Goal: Task Accomplishment & Management: Manage account settings

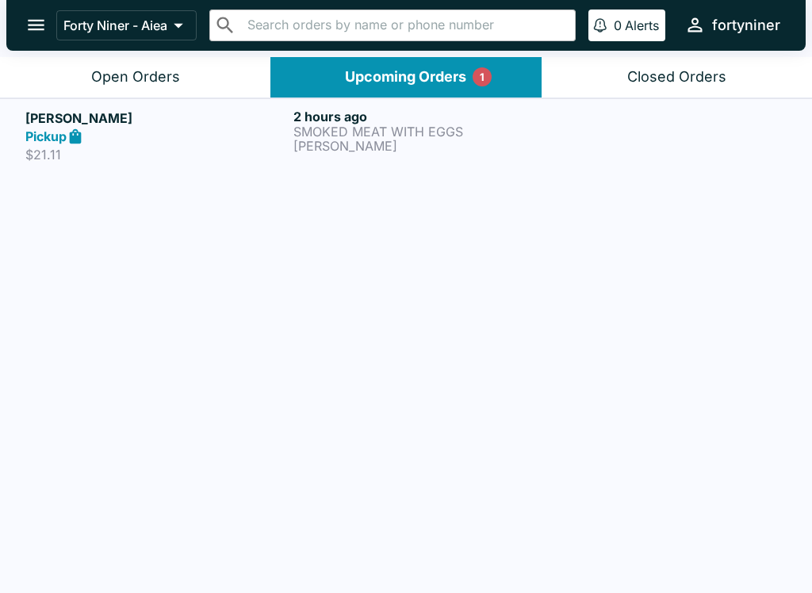
click at [228, 136] on div "Pickup" at bounding box center [156, 137] width 262 height 18
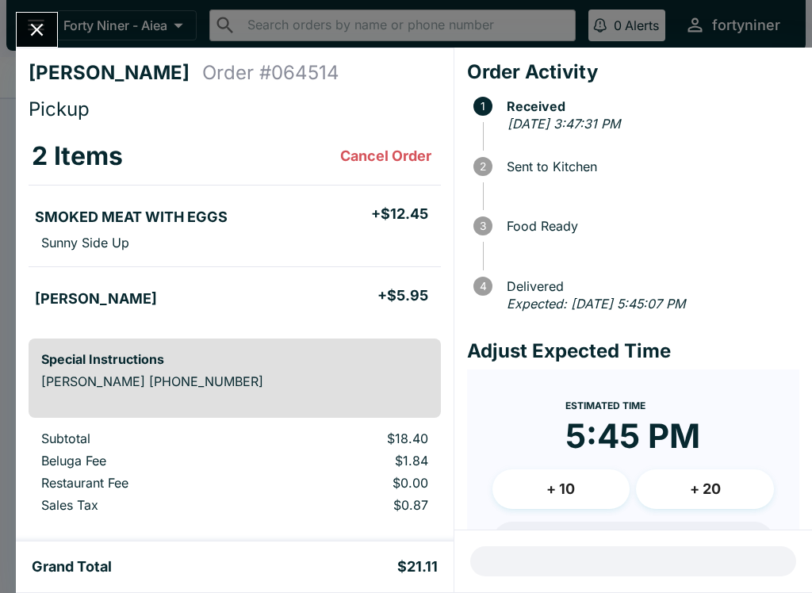
click at [27, 22] on icon "Close" at bounding box center [36, 29] width 21 height 21
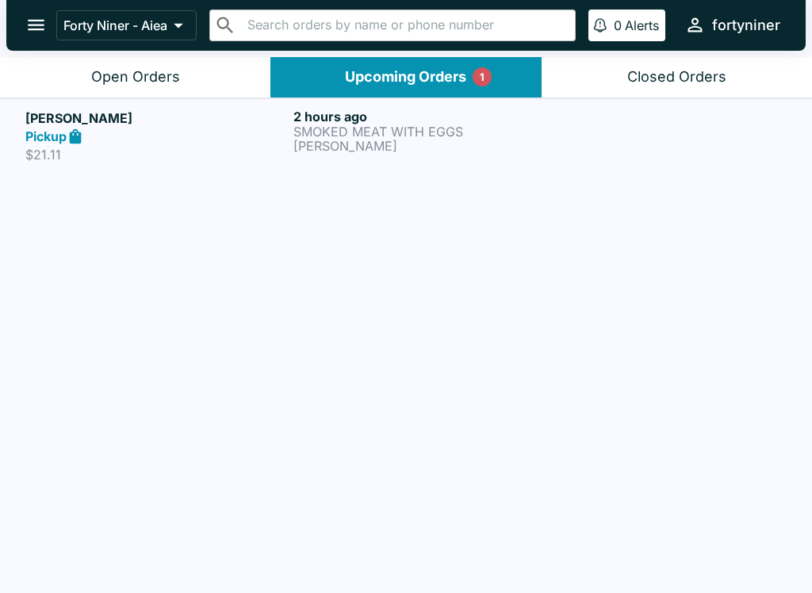
click at [105, 75] on div "Open Orders" at bounding box center [135, 77] width 89 height 18
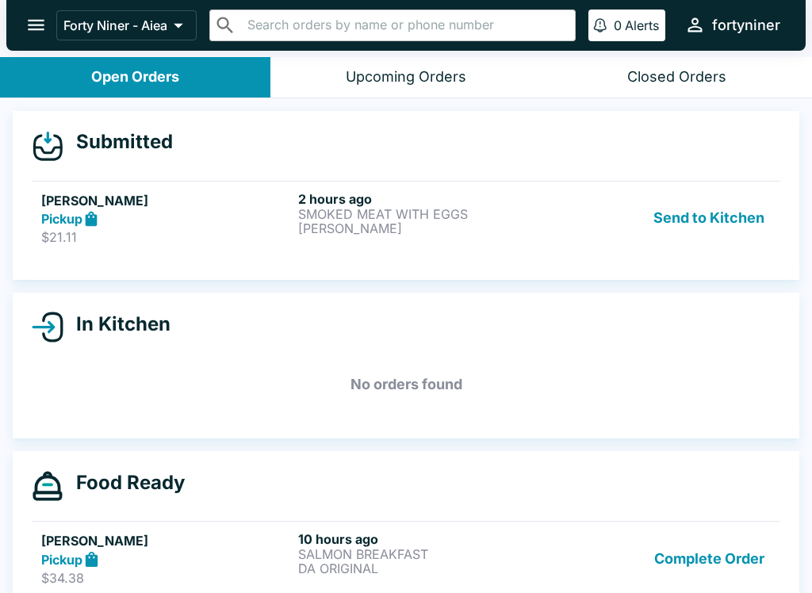
click at [191, 247] on link "[PERSON_NAME] Pickup $21.11 2 hours ago SMOKED MEAT WITH EGGS [PERSON_NAME] Sen…" at bounding box center [406, 218] width 749 height 75
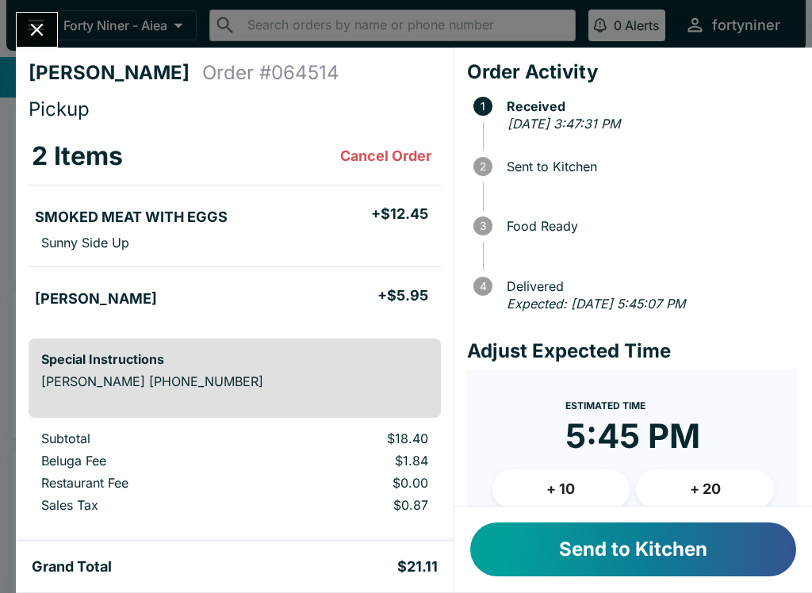
click at [605, 562] on button "Send to Kitchen" at bounding box center [633, 550] width 326 height 54
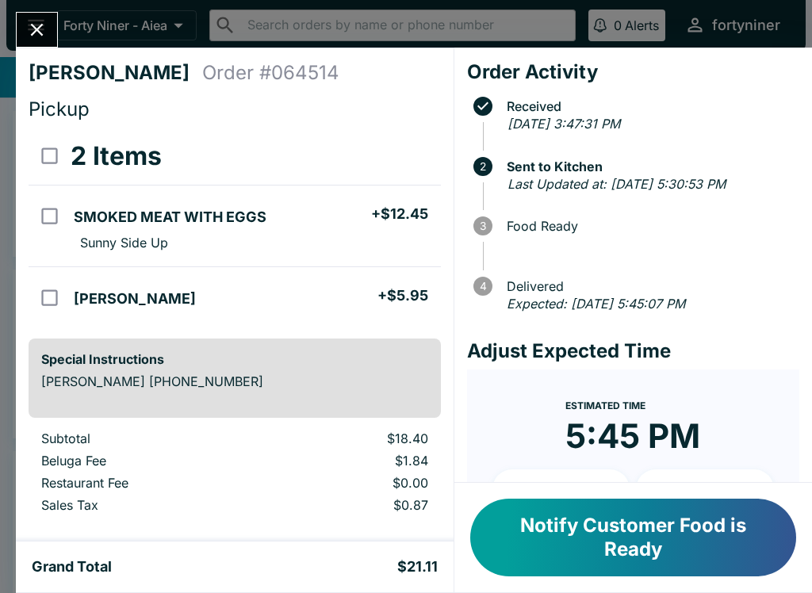
click at [38, 33] on icon "Close" at bounding box center [36, 29] width 21 height 21
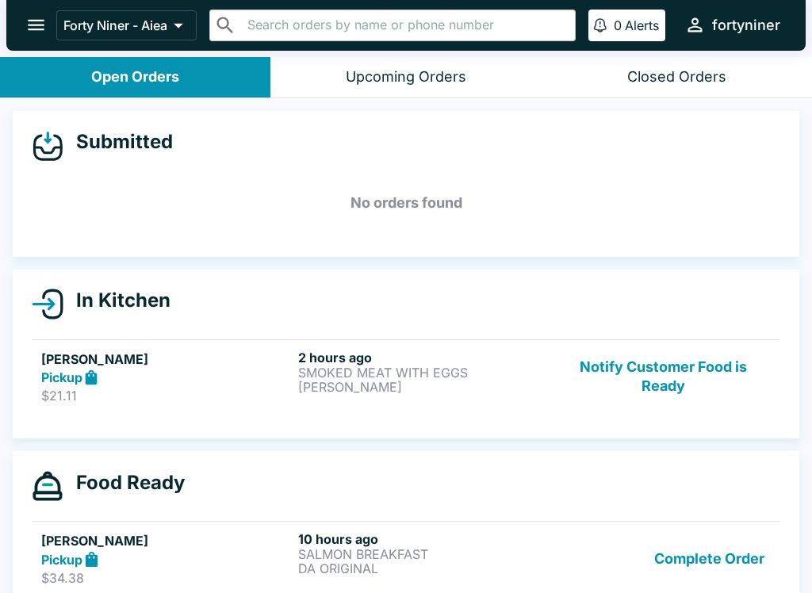
click at [678, 370] on button "Notify Customer Food is Ready" at bounding box center [663, 377] width 215 height 55
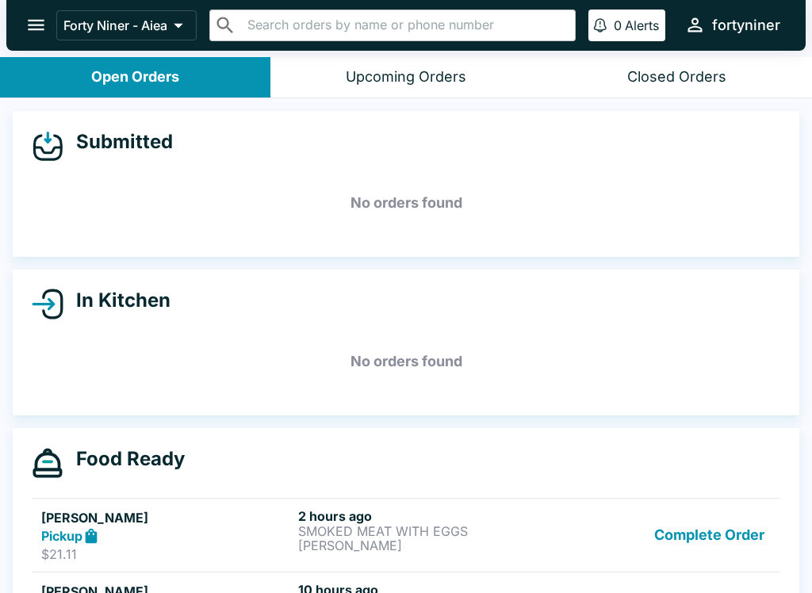
click at [52, 22] on button "open drawer" at bounding box center [36, 25] width 40 height 40
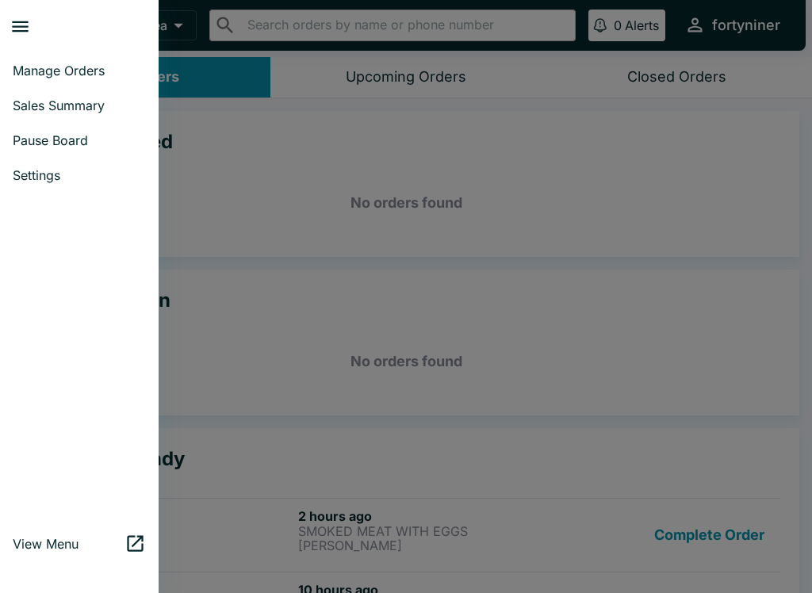
click at [31, 97] on link "Sales Summary" at bounding box center [79, 105] width 159 height 35
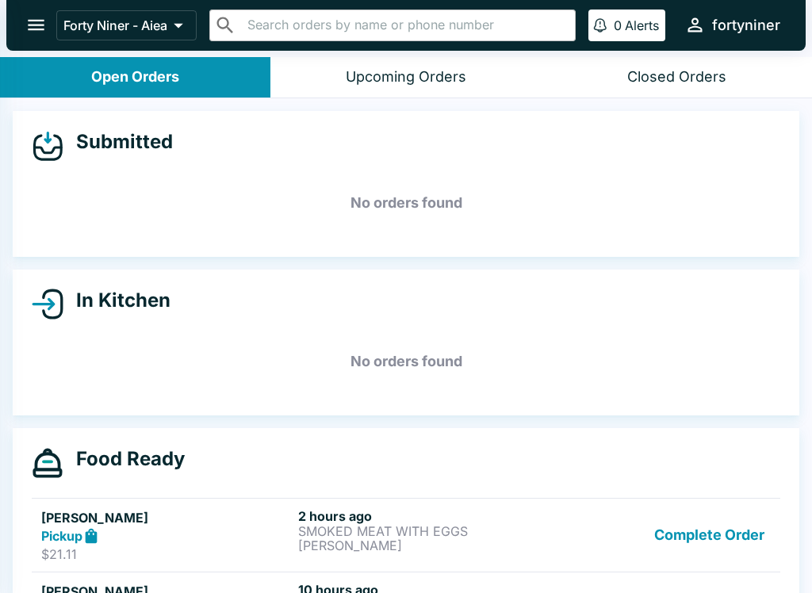
select select "03:00"
